Goal: Task Accomplishment & Management: Use online tool/utility

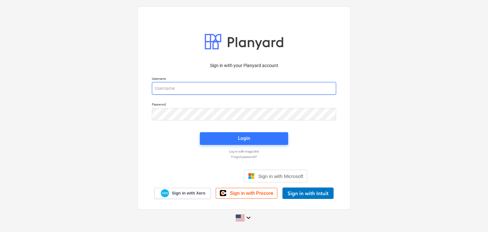
click at [171, 91] on input "email" at bounding box center [244, 88] width 184 height 13
paste input "[EMAIL_ADDRESS][DOMAIN_NAME]"
type input "[EMAIL_ADDRESS][DOMAIN_NAME]"
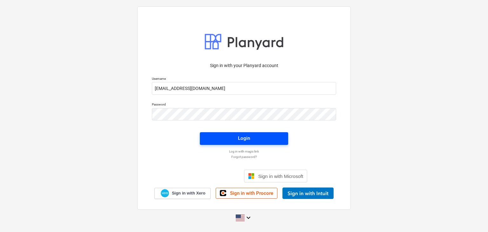
click at [237, 143] on button "Login" at bounding box center [244, 138] width 88 height 13
